Goal: Navigation & Orientation: Find specific page/section

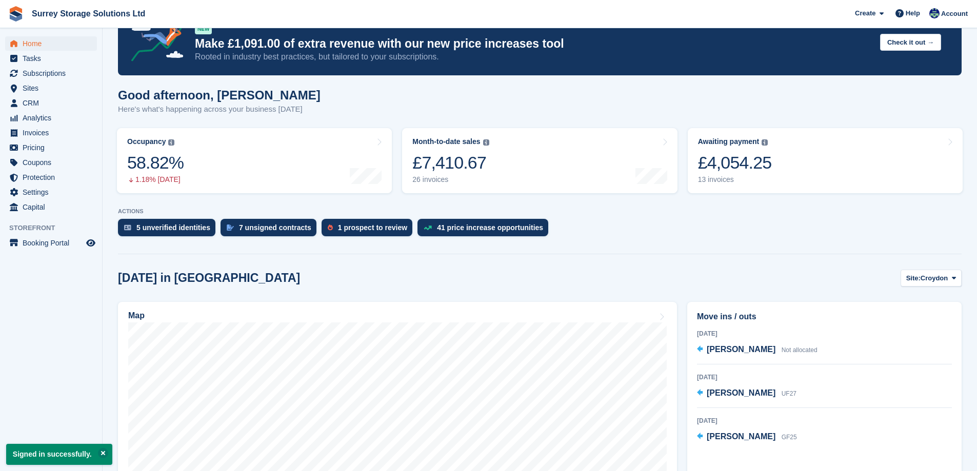
scroll to position [51, 0]
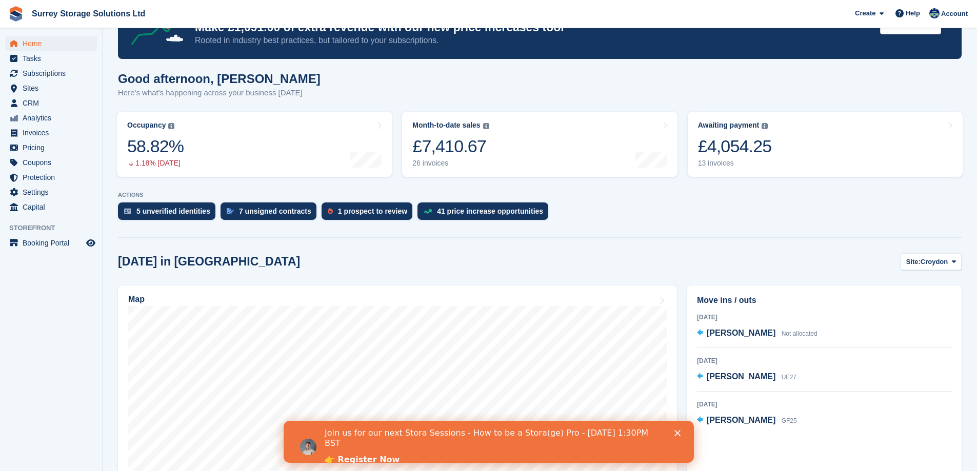
click at [677, 432] on icon "Close" at bounding box center [677, 433] width 6 height 6
